Goal: Information Seeking & Learning: Learn about a topic

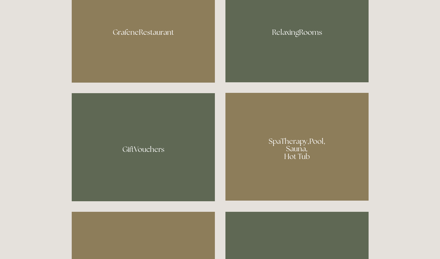
scroll to position [428, 0]
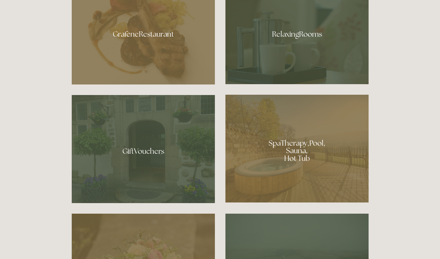
click at [353, 48] on div at bounding box center [296, 32] width 143 height 104
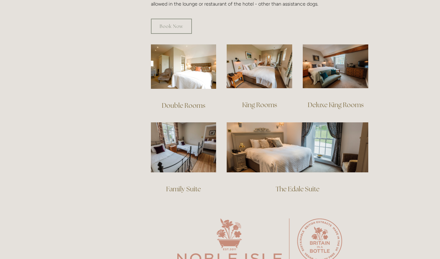
scroll to position [412, 0]
click at [356, 60] on img at bounding box center [335, 66] width 65 height 44
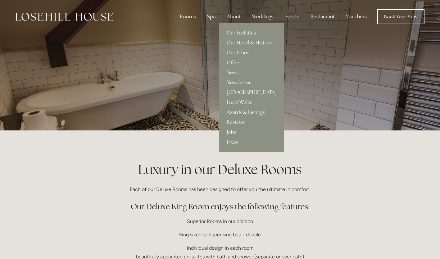
click at [241, 34] on link "Our Facilities" at bounding box center [251, 33] width 65 height 10
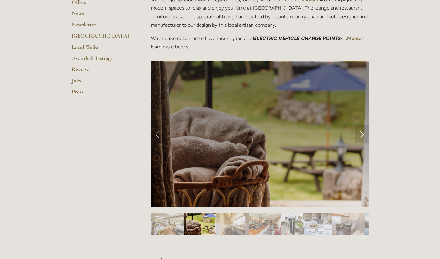
scroll to position [206, 0]
click at [362, 137] on link "Next Slide" at bounding box center [362, 134] width 14 height 19
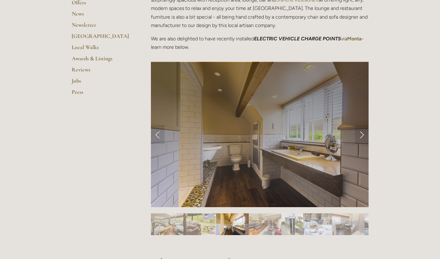
click at [362, 136] on link "Next Slide" at bounding box center [362, 134] width 14 height 19
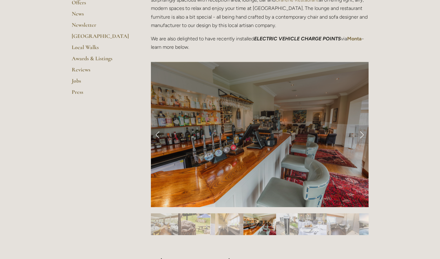
click at [362, 133] on link "Next Slide" at bounding box center [362, 134] width 14 height 19
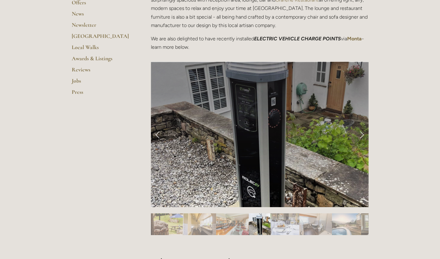
click at [359, 135] on link "Next Slide" at bounding box center [362, 134] width 14 height 19
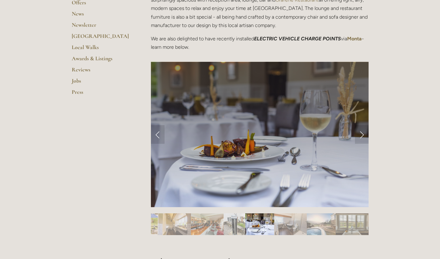
click at [362, 133] on link "Next Slide" at bounding box center [362, 134] width 14 height 19
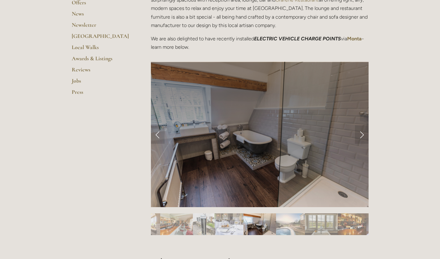
click at [362, 135] on link "Next Slide" at bounding box center [362, 134] width 14 height 19
click at [360, 137] on link "Next Slide" at bounding box center [362, 134] width 14 height 19
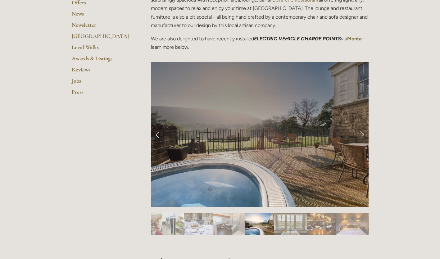
click at [362, 134] on link "Next Slide" at bounding box center [362, 134] width 14 height 19
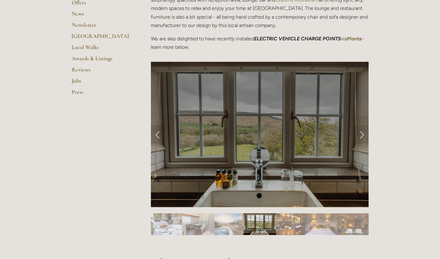
click at [361, 136] on link "Next Slide" at bounding box center [362, 134] width 14 height 19
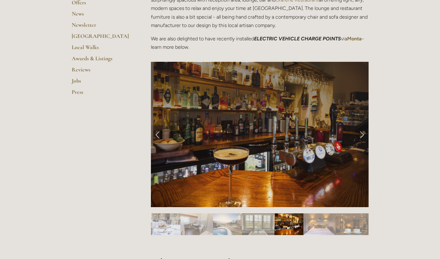
click at [362, 132] on link "Next Slide" at bounding box center [362, 134] width 14 height 19
click at [361, 136] on link "Next Slide" at bounding box center [362, 134] width 14 height 19
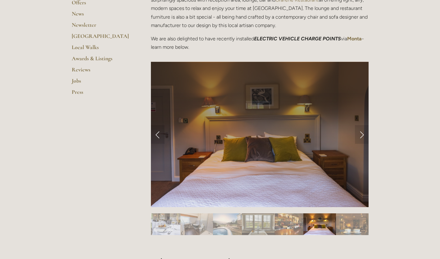
click at [362, 137] on link "Next Slide" at bounding box center [362, 134] width 14 height 19
click at [361, 135] on link "Next Slide" at bounding box center [362, 134] width 14 height 19
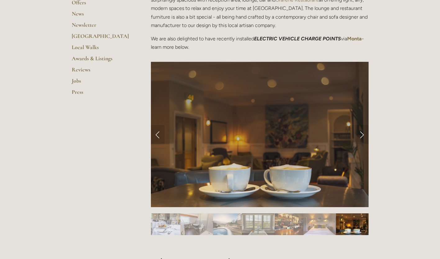
click at [362, 135] on link "Next Slide" at bounding box center [362, 134] width 14 height 19
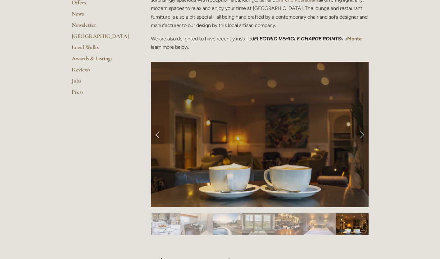
click at [361, 134] on link "Next Slide" at bounding box center [362, 134] width 14 height 19
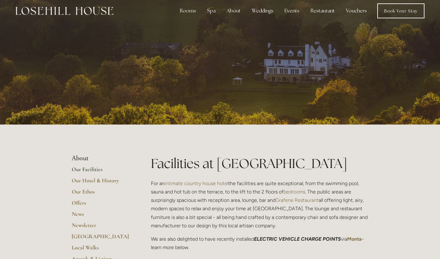
scroll to position [0, 0]
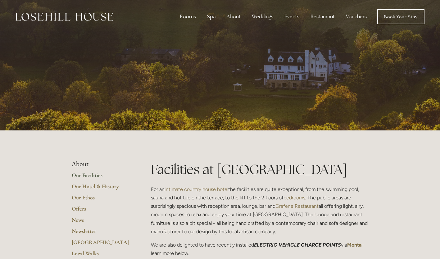
click at [327, 19] on div "Restaurant" at bounding box center [322, 17] width 34 height 12
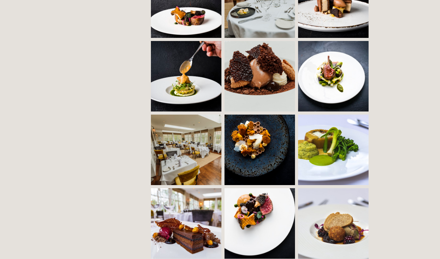
scroll to position [499, 0]
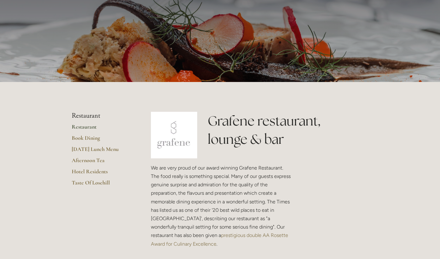
scroll to position [0, 0]
